Goal: Task Accomplishment & Management: Manage account settings

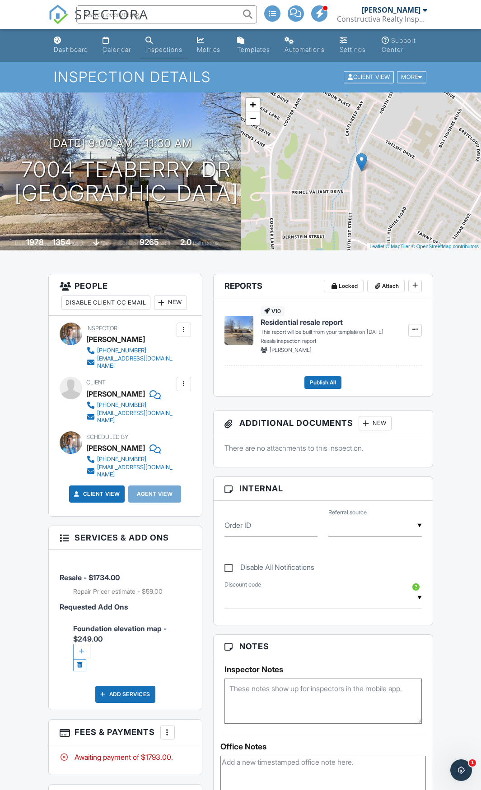
click at [415, 78] on div "More" at bounding box center [411, 77] width 29 height 12
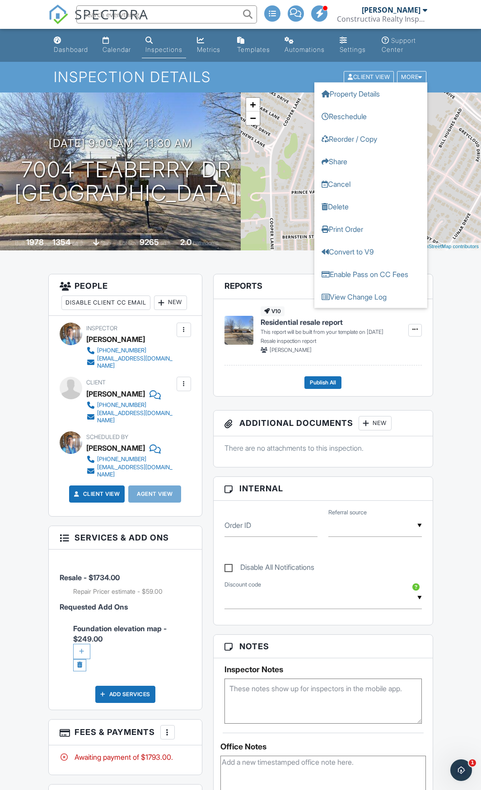
click at [352, 184] on link "Cancel" at bounding box center [370, 184] width 113 height 23
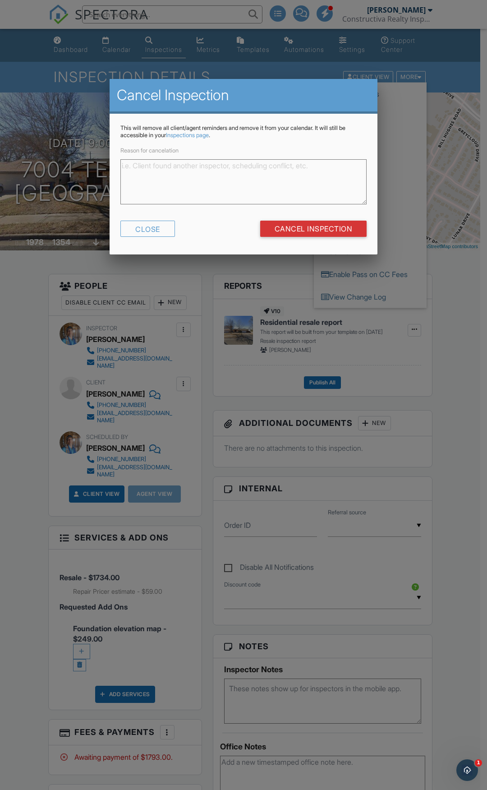
click at [256, 192] on textarea "Reason for cancelation" at bounding box center [244, 181] width 246 height 45
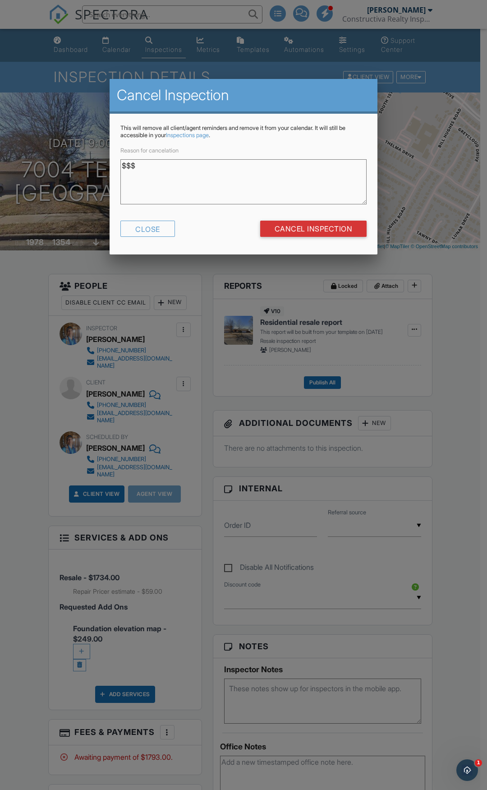
type textarea "$$$"
click at [302, 232] on input "Cancel Inspection" at bounding box center [313, 229] width 107 height 16
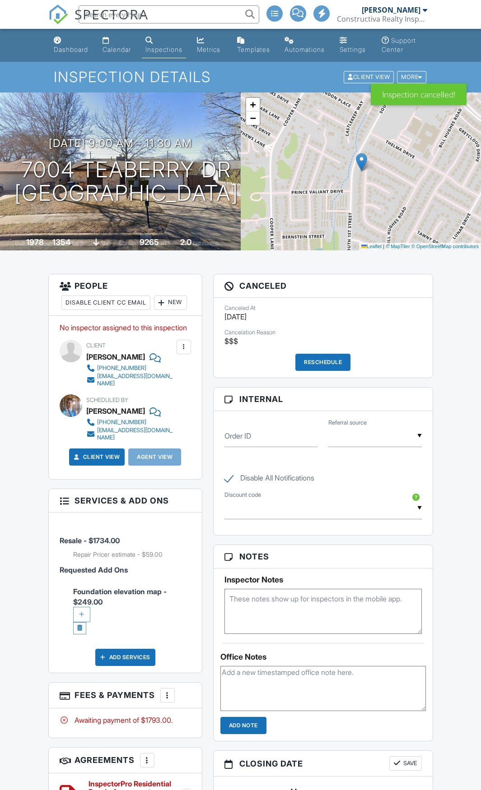
click at [114, 46] on div "Calendar" at bounding box center [116, 50] width 28 height 8
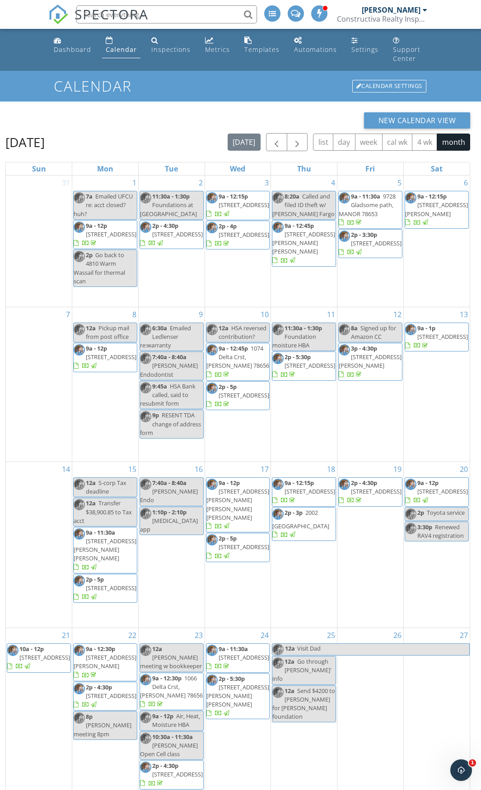
scroll to position [130, 0]
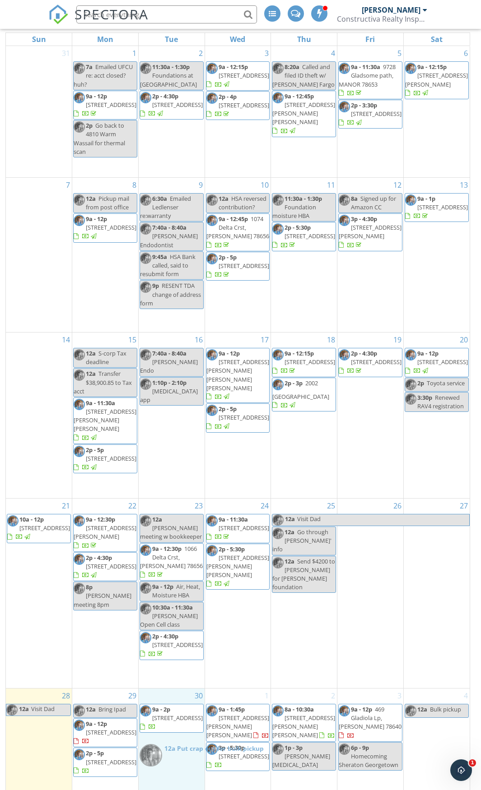
click at [172, 761] on body "SPECTORA [PERSON_NAME] Constructiva Realty Inspections Role: Inspector Change R…" at bounding box center [240, 334] width 481 height 929
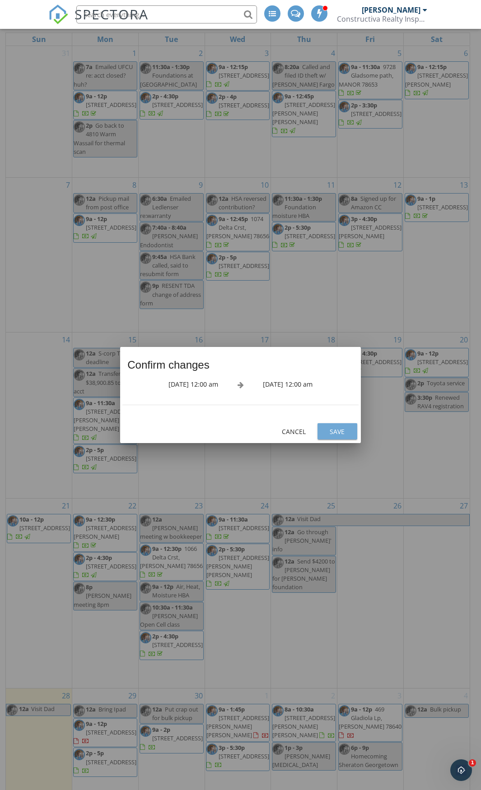
click at [334, 433] on div "Save" at bounding box center [337, 431] width 25 height 9
